Goal: Task Accomplishment & Management: Manage account settings

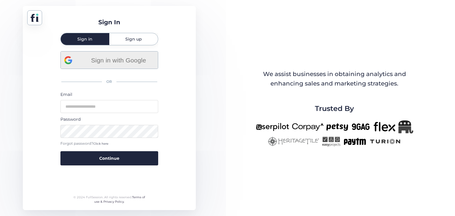
click at [132, 54] on div "Sign in with Google" at bounding box center [109, 60] width 90 height 17
click at [70, 62] on icon at bounding box center [68, 60] width 8 height 8
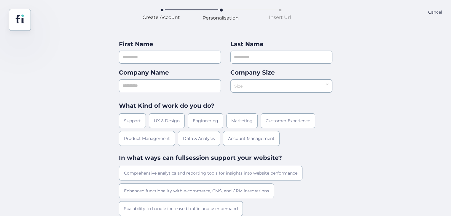
click at [438, 13] on div "Cancel" at bounding box center [435, 20] width 14 height 22
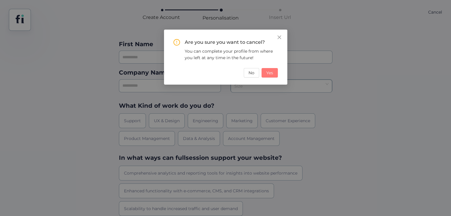
click at [265, 73] on button "Yes" at bounding box center [269, 72] width 16 height 9
